Goal: Task Accomplishment & Management: Use online tool/utility

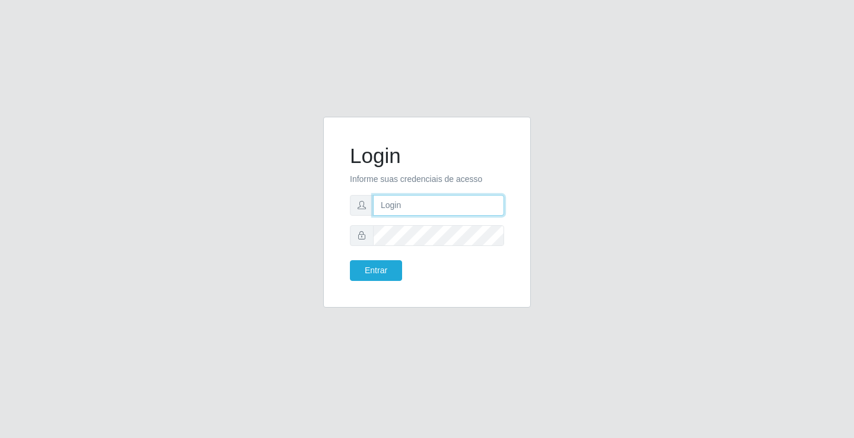
click at [458, 201] on input "text" at bounding box center [438, 205] width 131 height 21
type input "aislan@ideal"
click at [350, 260] on button "Entrar" at bounding box center [376, 270] width 52 height 21
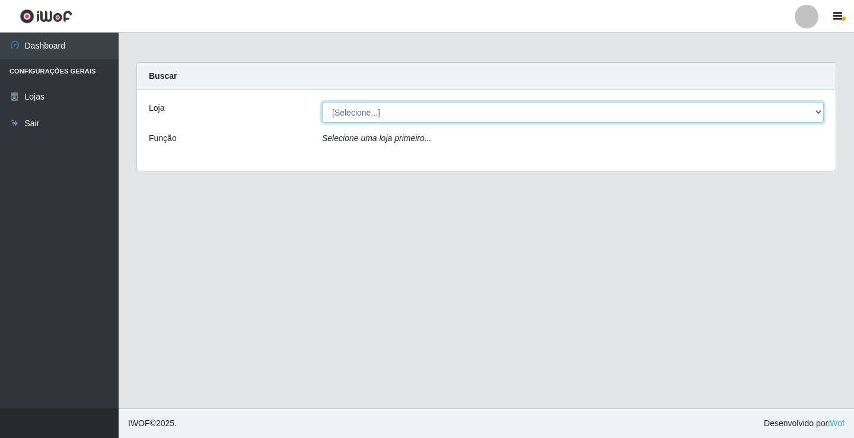
click at [766, 107] on select "[Selecione...] Ideal - Conceição" at bounding box center [573, 112] width 502 height 21
select select "231"
click at [322, 102] on select "[Selecione...] Ideal - Conceição" at bounding box center [573, 112] width 502 height 21
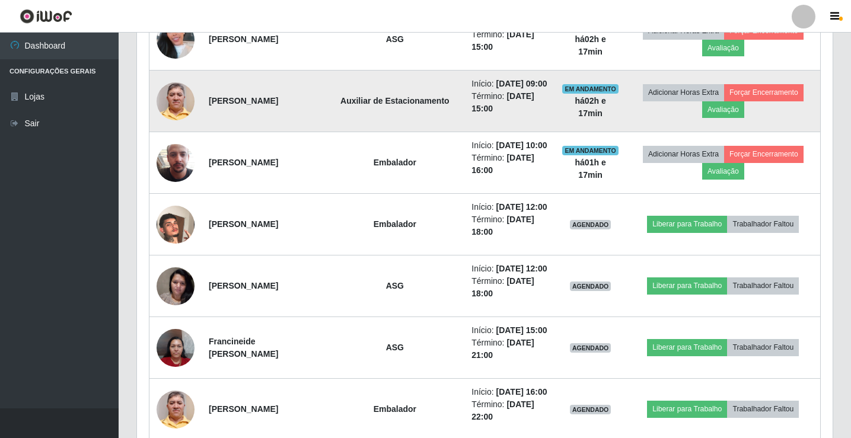
scroll to position [523, 0]
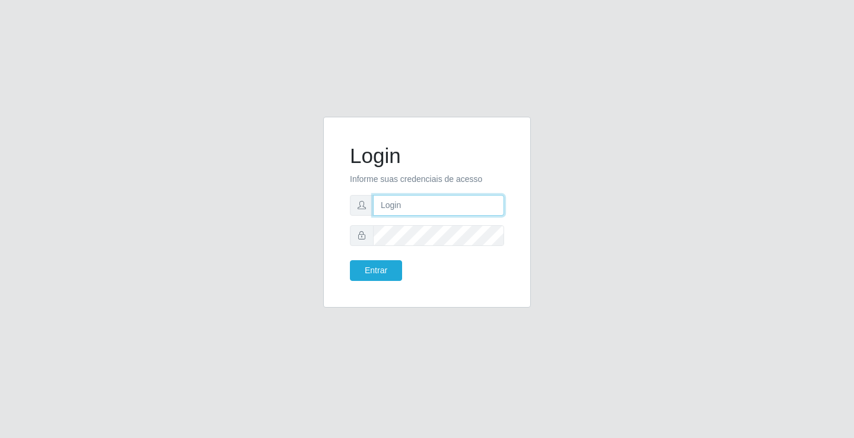
click at [436, 205] on input "text" at bounding box center [438, 205] width 131 height 21
type input "[PERSON_NAME]"
click at [350, 260] on button "Entrar" at bounding box center [376, 270] width 52 height 21
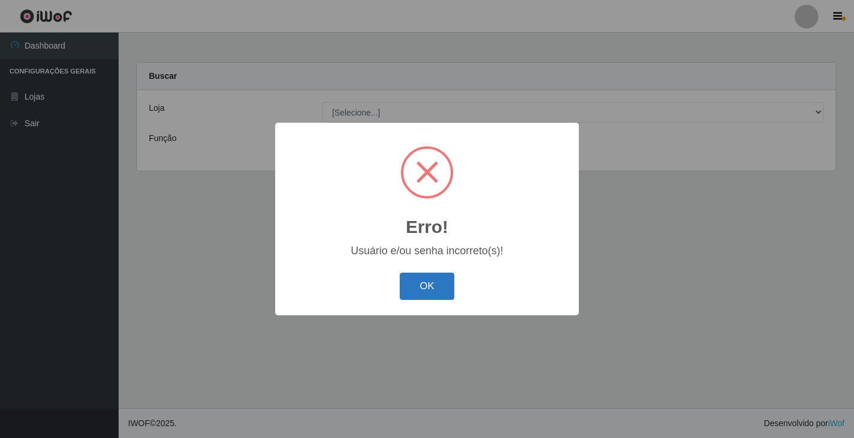
click at [418, 293] on button "OK" at bounding box center [427, 287] width 55 height 28
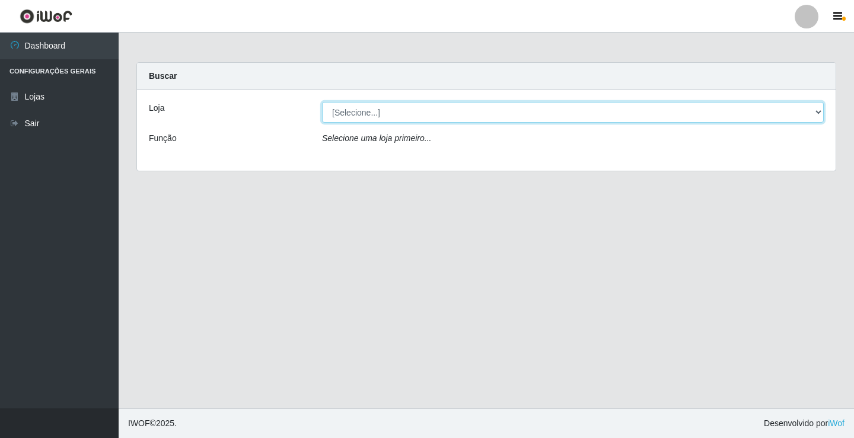
click at [472, 106] on select "[Selecione...] Ideal - Conceição" at bounding box center [573, 112] width 502 height 21
select select "231"
click at [322, 102] on select "[Selecione...] Ideal - Conceição" at bounding box center [573, 112] width 502 height 21
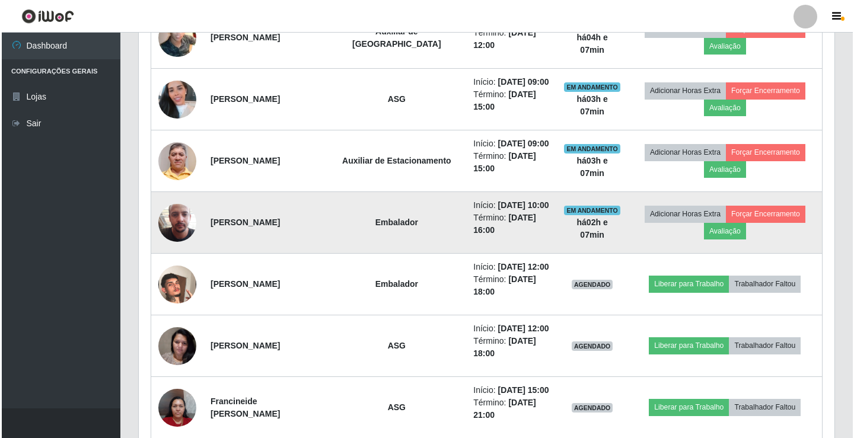
scroll to position [653, 0]
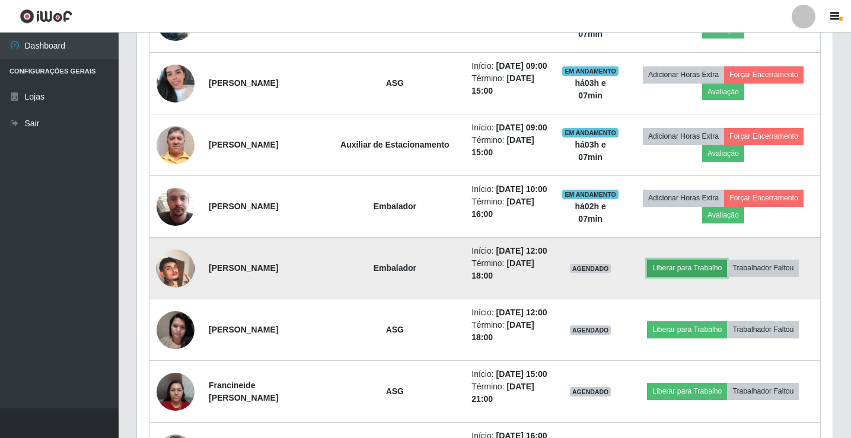
click at [672, 269] on button "Liberar para Trabalho" at bounding box center [687, 268] width 80 height 17
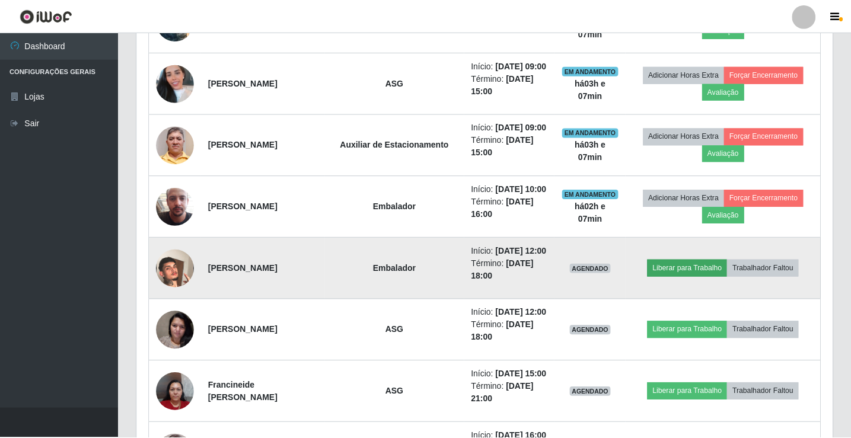
scroll to position [246, 690]
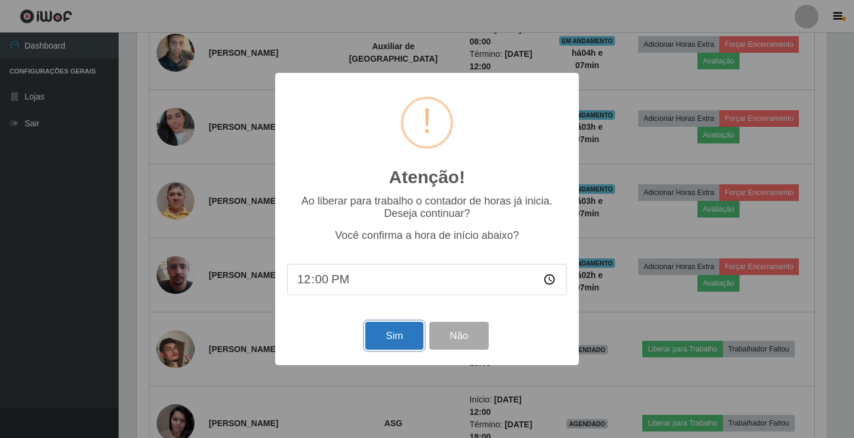
click at [383, 333] on button "Sim" at bounding box center [395, 336] width 58 height 28
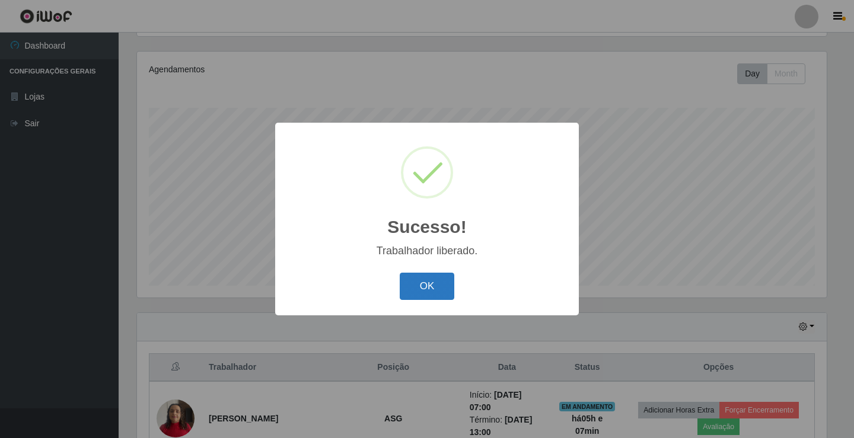
click at [437, 287] on button "OK" at bounding box center [427, 287] width 55 height 28
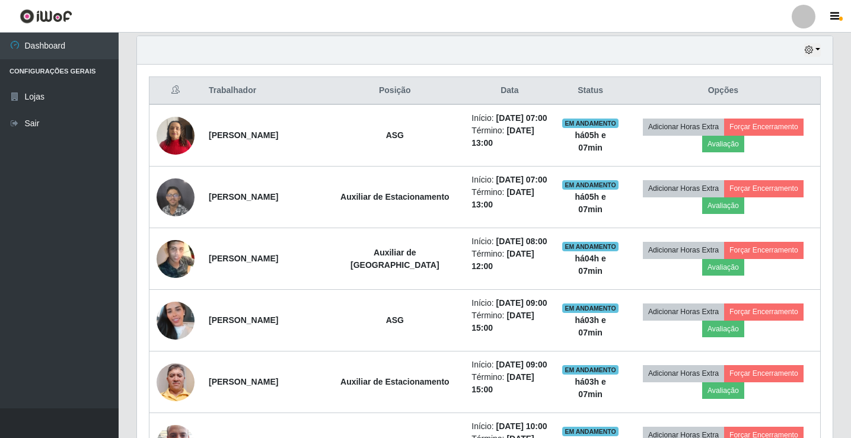
scroll to position [404, 0]
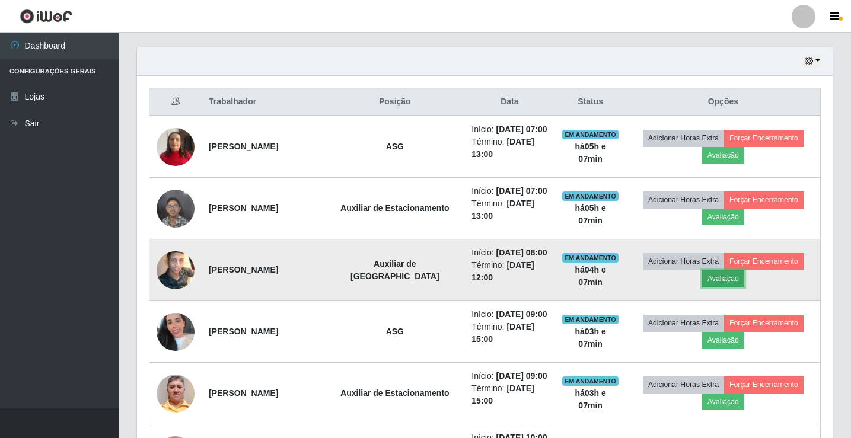
click at [713, 282] on button "Avaliação" at bounding box center [724, 279] width 42 height 17
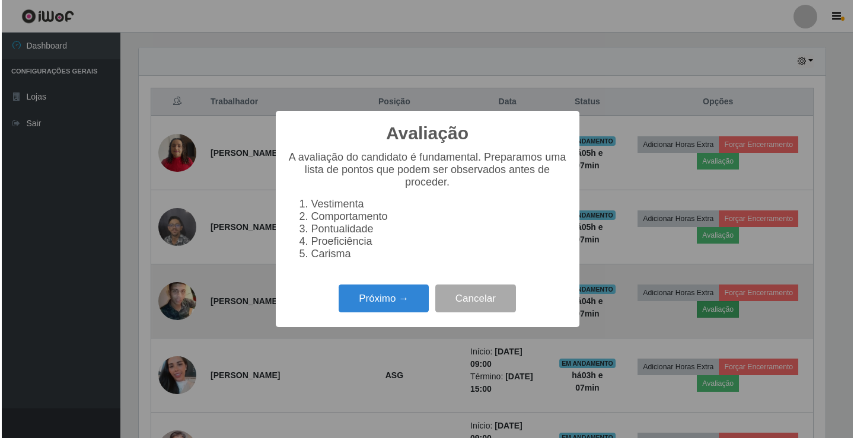
scroll to position [246, 690]
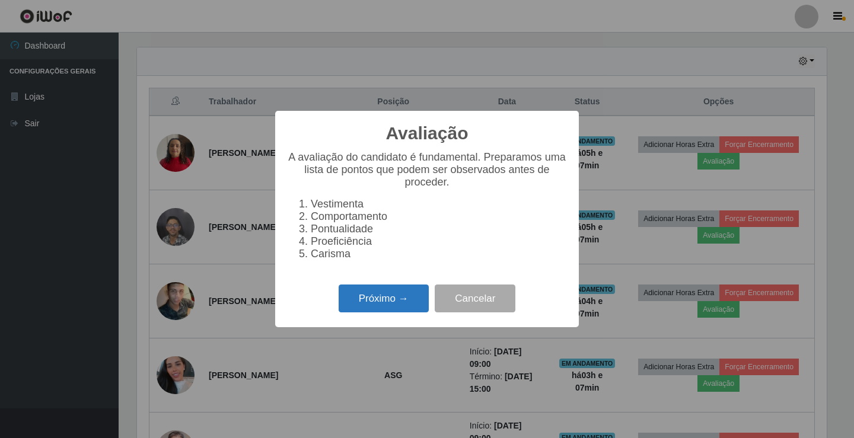
click at [374, 303] on button "Próximo →" at bounding box center [384, 299] width 90 height 28
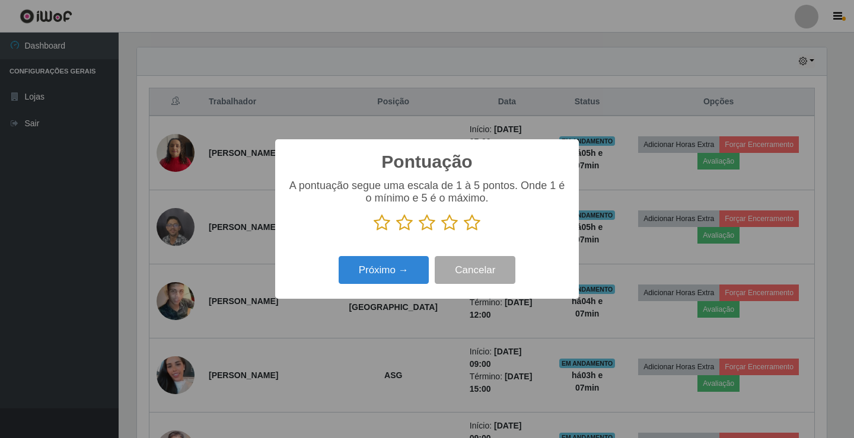
click at [425, 229] on icon at bounding box center [427, 223] width 17 height 18
click at [419, 232] on input "radio" at bounding box center [419, 232] width 0 height 0
click at [402, 263] on button "Próximo →" at bounding box center [384, 270] width 90 height 28
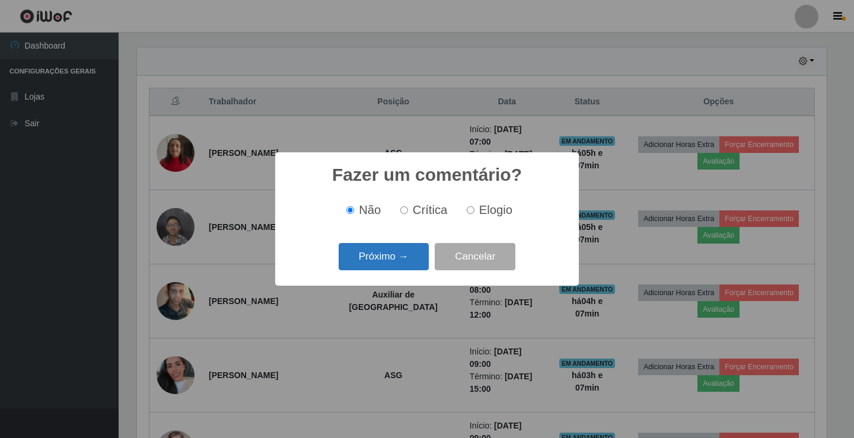
click at [402, 265] on button "Próximo →" at bounding box center [384, 257] width 90 height 28
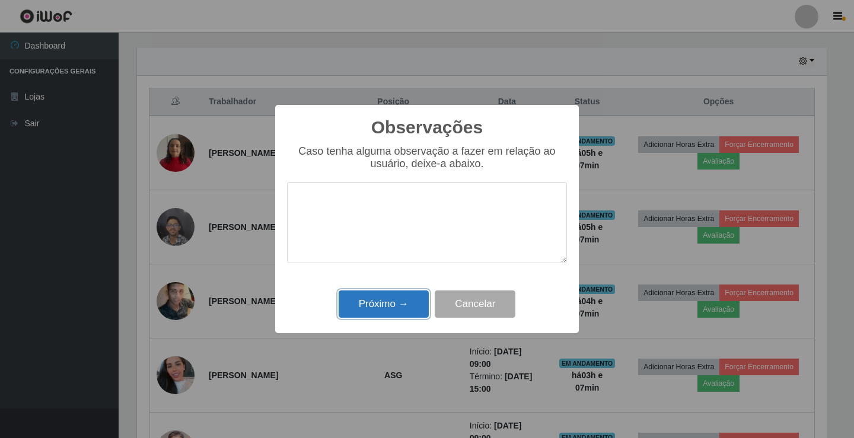
click at [389, 309] on button "Próximo →" at bounding box center [384, 305] width 90 height 28
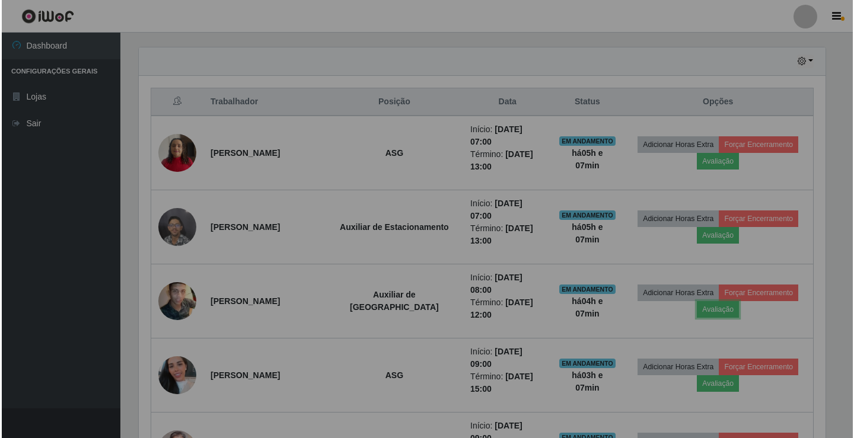
scroll to position [246, 696]
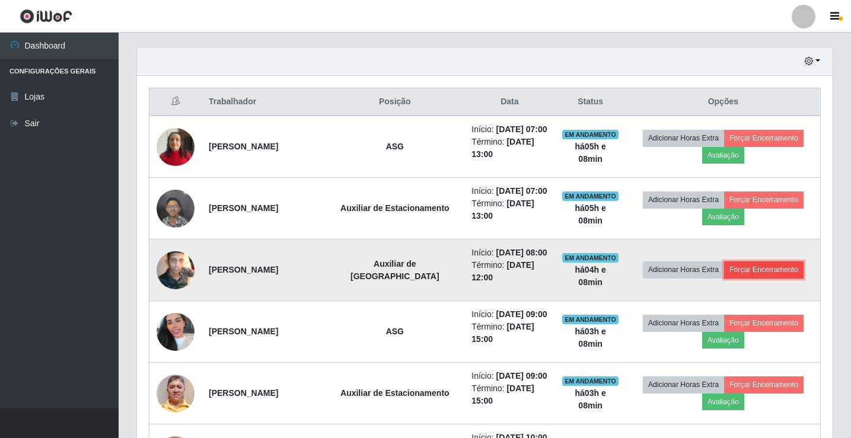
click at [751, 268] on button "Forçar Encerramento" at bounding box center [764, 270] width 80 height 17
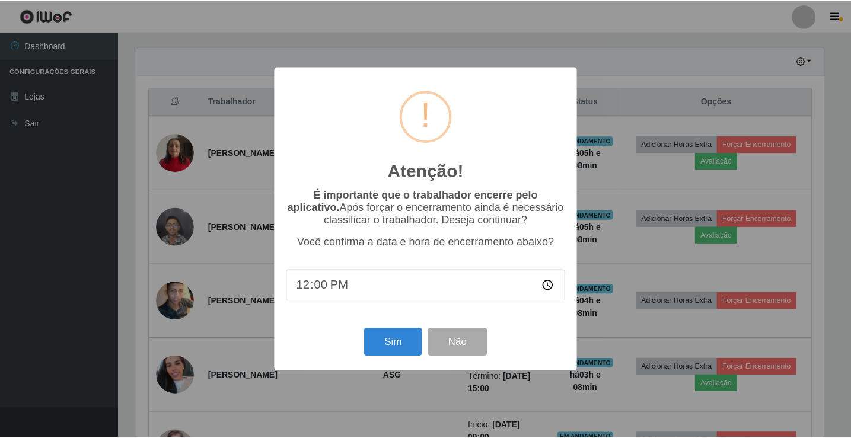
scroll to position [246, 690]
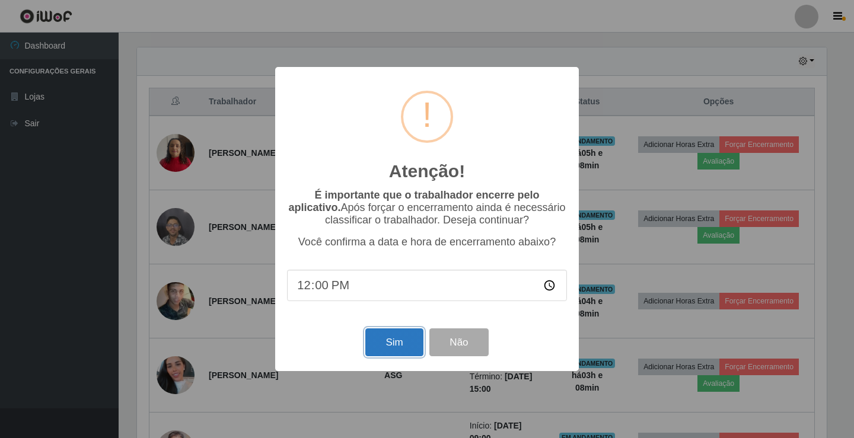
click at [389, 351] on button "Sim" at bounding box center [395, 343] width 58 height 28
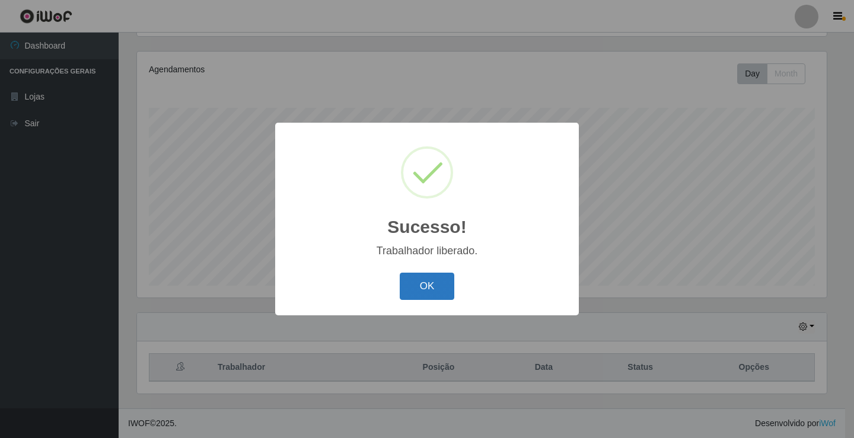
click at [424, 288] on button "OK" at bounding box center [427, 287] width 55 height 28
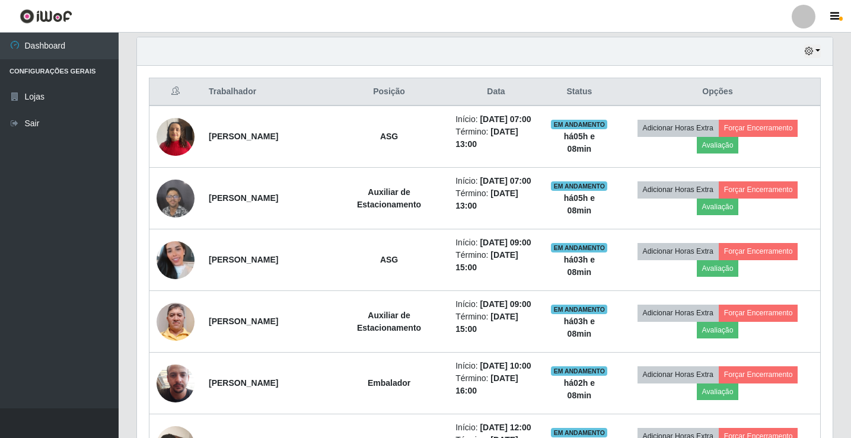
scroll to position [494, 0]
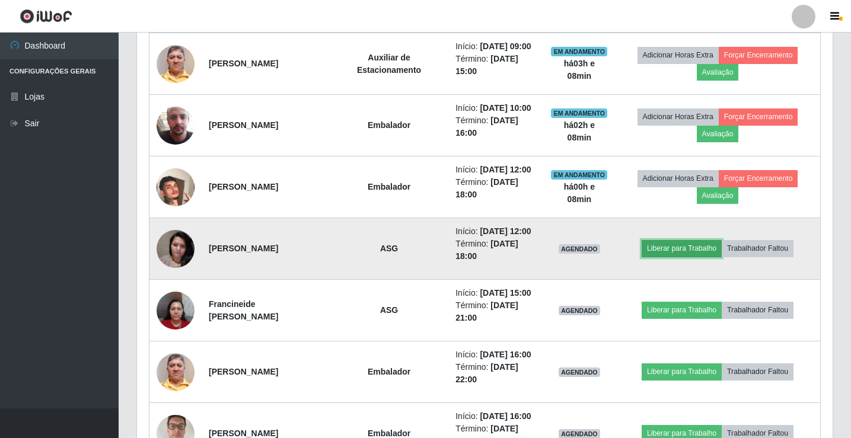
click at [686, 253] on button "Liberar para Trabalho" at bounding box center [682, 248] width 80 height 17
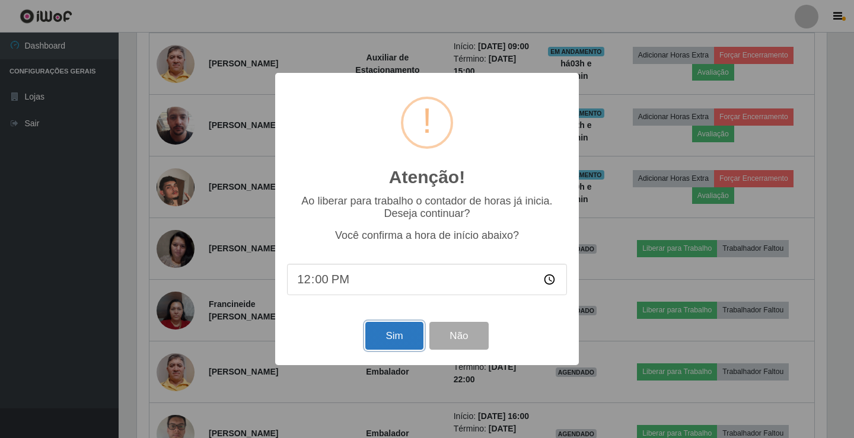
click at [411, 338] on button "Sim" at bounding box center [395, 336] width 58 height 28
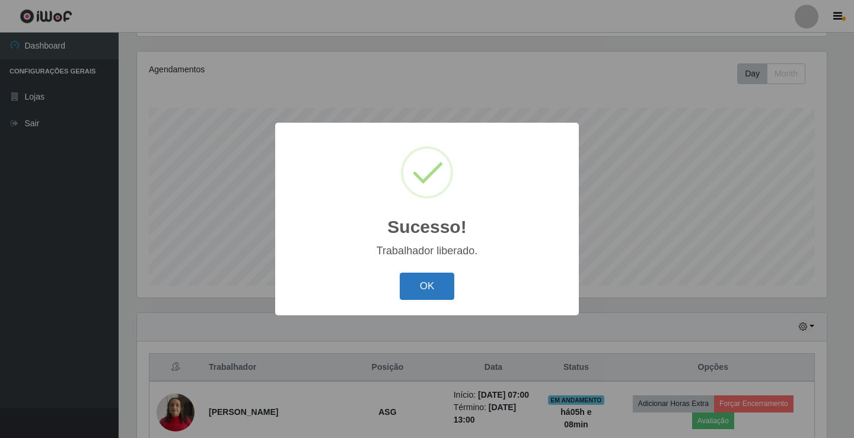
click at [434, 290] on button "OK" at bounding box center [427, 287] width 55 height 28
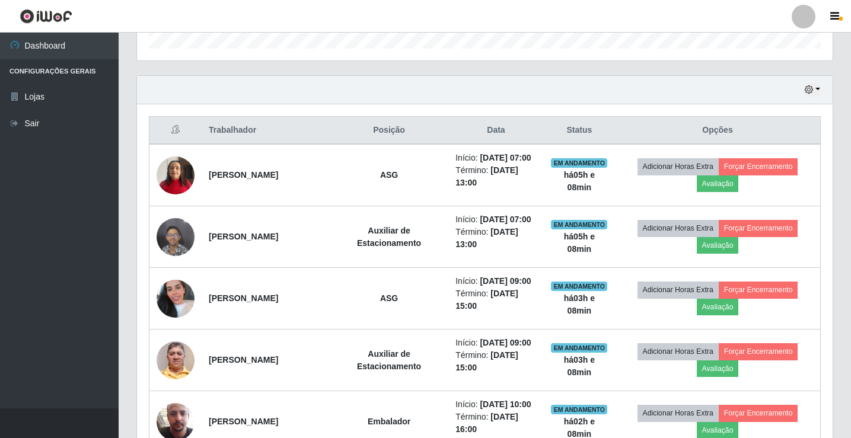
click at [801, 16] on div at bounding box center [804, 17] width 24 height 24
click at [796, 95] on button "Sair" at bounding box center [780, 92] width 107 height 24
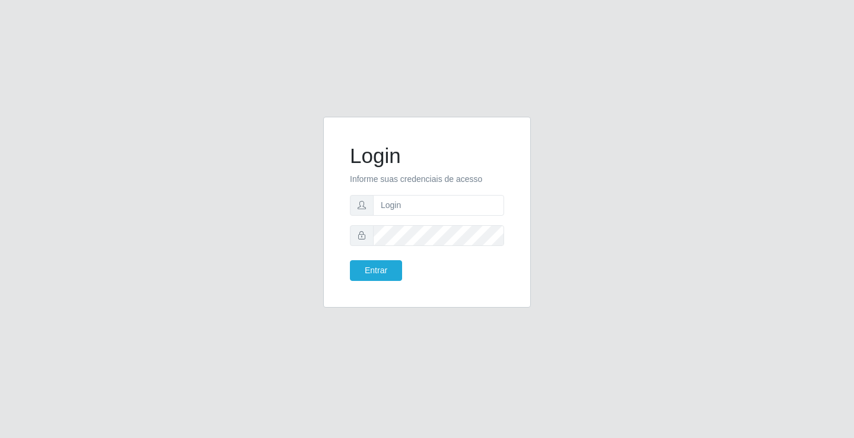
click at [419, 216] on form "Login Informe suas credenciais de acesso Entrar" at bounding box center [427, 213] width 154 height 138
click at [426, 206] on input "text" at bounding box center [438, 205] width 131 height 21
type input "[PERSON_NAME]"
click at [350, 260] on button "Entrar" at bounding box center [376, 270] width 52 height 21
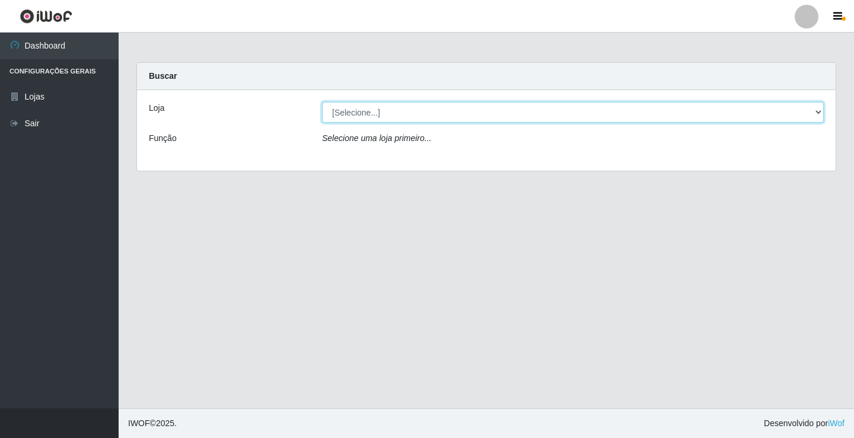
click at [402, 115] on select "[Selecione...] Ideal - Conceição" at bounding box center [573, 112] width 502 height 21
select select "231"
click at [322, 102] on select "[Selecione...] Ideal - Conceição" at bounding box center [573, 112] width 502 height 21
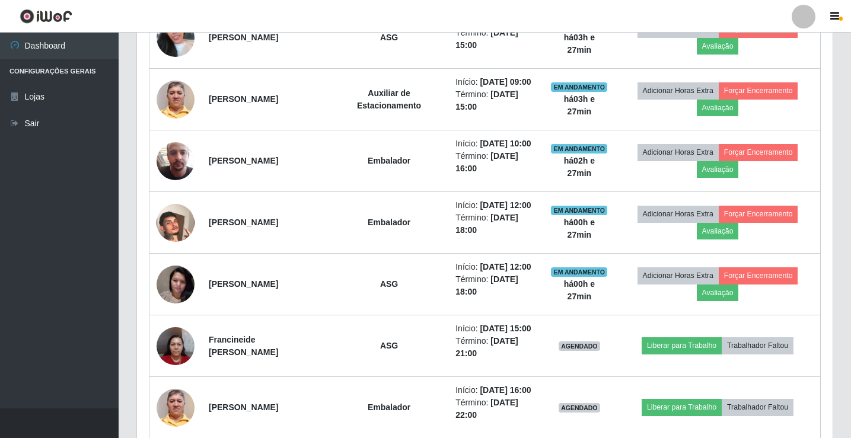
scroll to position [653, 0]
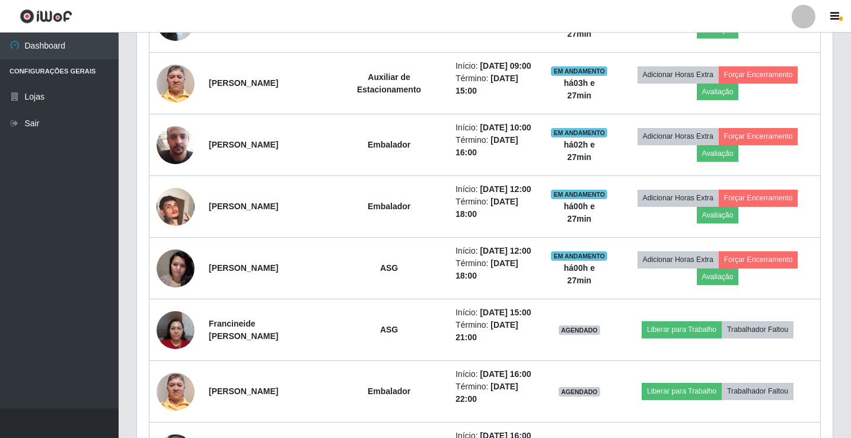
click at [810, 15] on div at bounding box center [804, 17] width 24 height 24
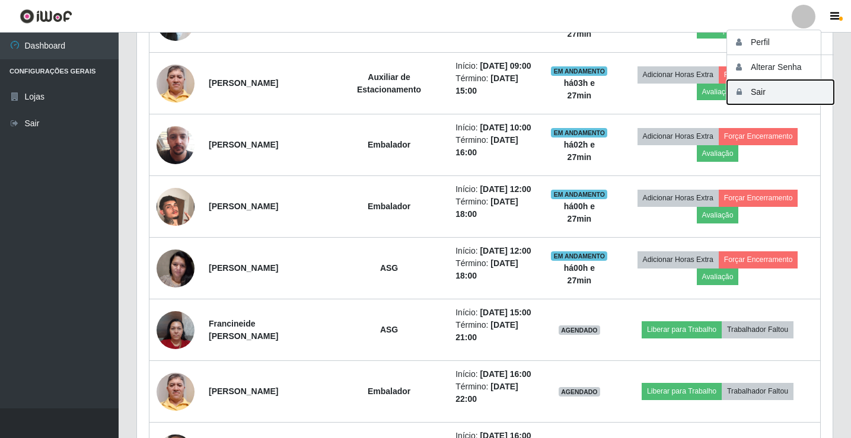
click at [771, 93] on button "Sair" at bounding box center [780, 92] width 107 height 24
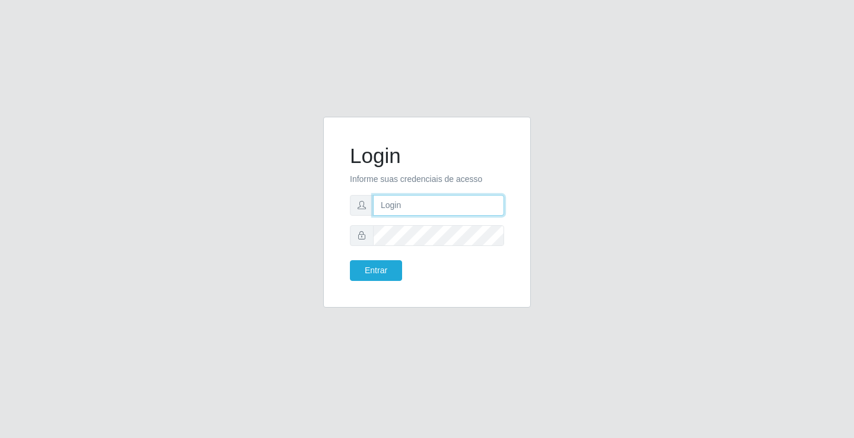
click at [394, 215] on input "text" at bounding box center [438, 205] width 131 height 21
type input "aislan@ideal"
click at [350, 260] on button "Entrar" at bounding box center [376, 270] width 52 height 21
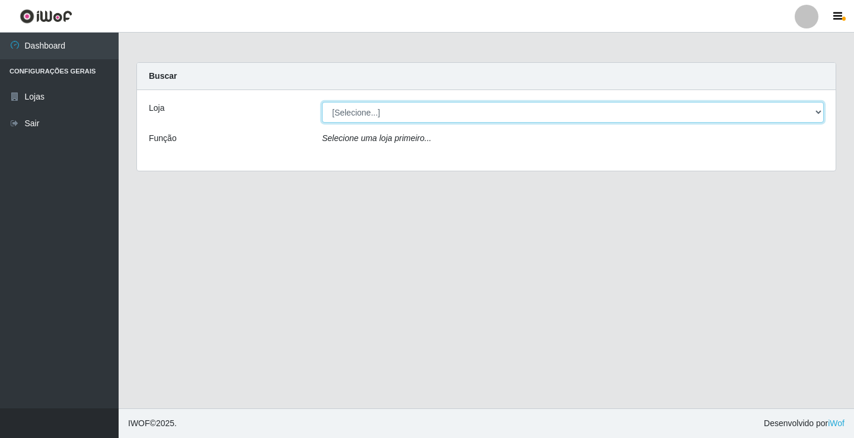
click at [776, 118] on select "[Selecione...] Ideal - Conceição" at bounding box center [573, 112] width 502 height 21
select select "231"
click at [322, 102] on select "[Selecione...] Ideal - Conceição" at bounding box center [573, 112] width 502 height 21
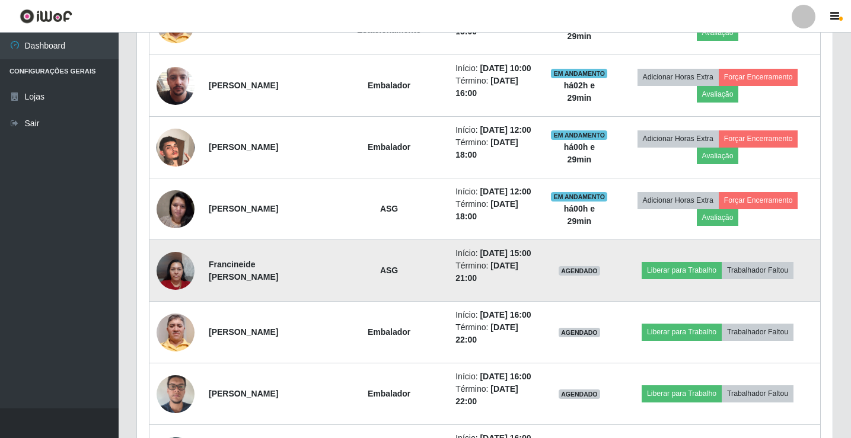
scroll to position [771, 0]
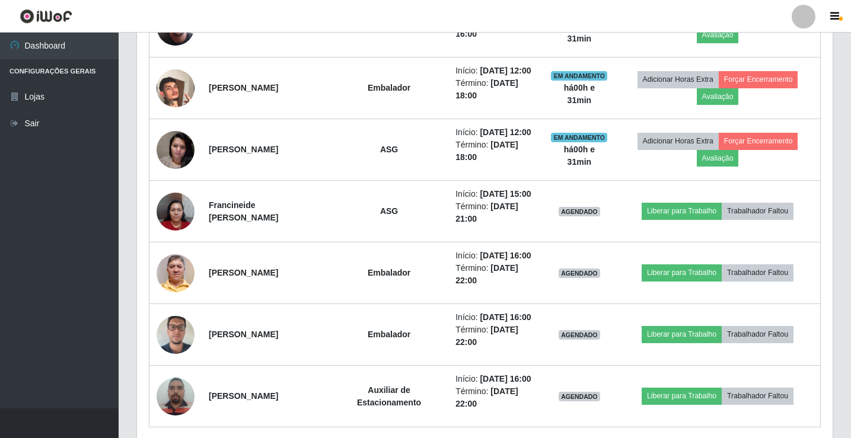
click at [55, 139] on ul "Dashboard Configurações Gerais Lojas Sair" at bounding box center [59, 221] width 119 height 376
click at [55, 130] on link "Sair" at bounding box center [59, 123] width 119 height 27
